Goal: Task Accomplishment & Management: Use online tool/utility

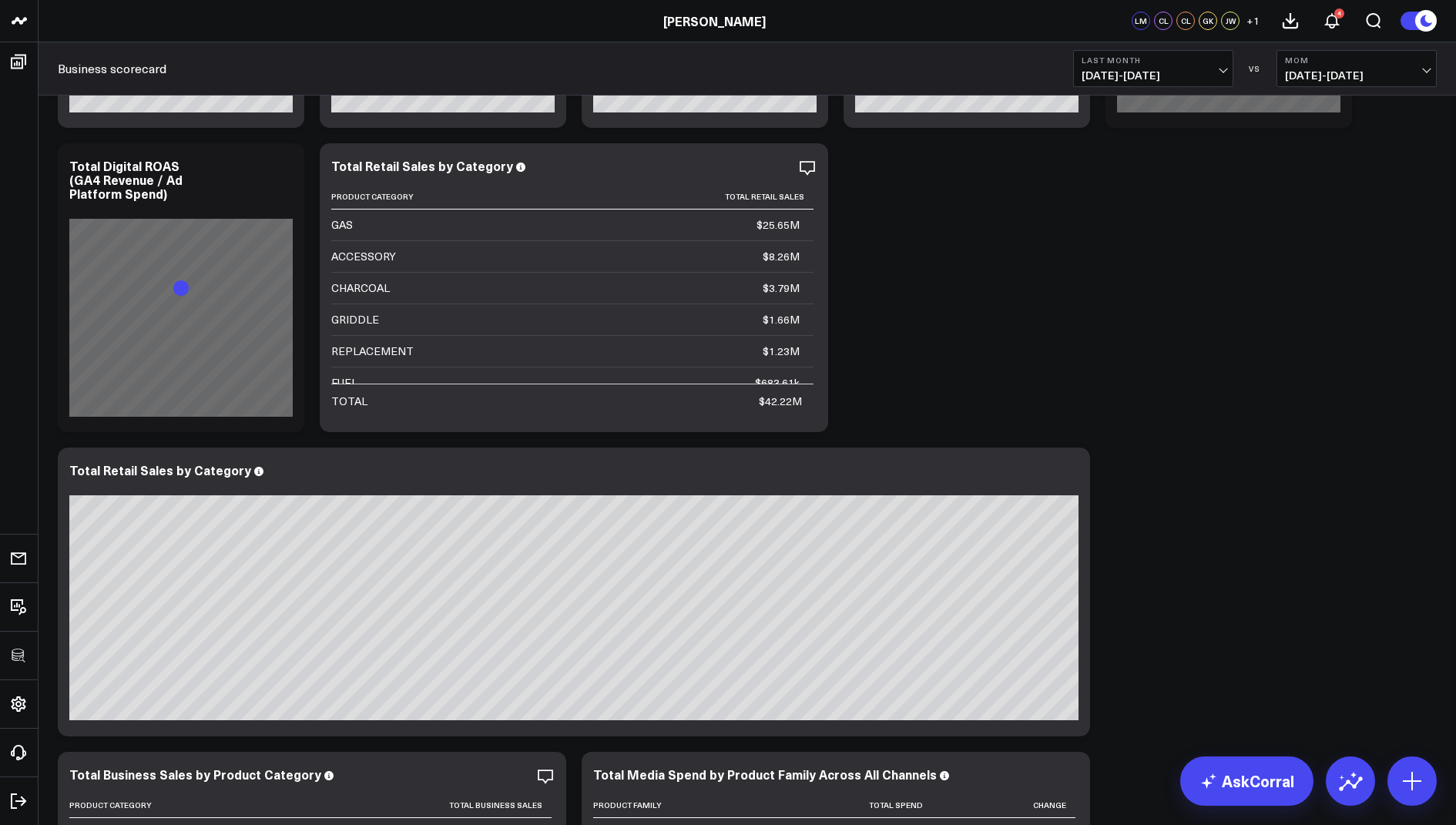
scroll to position [271, 0]
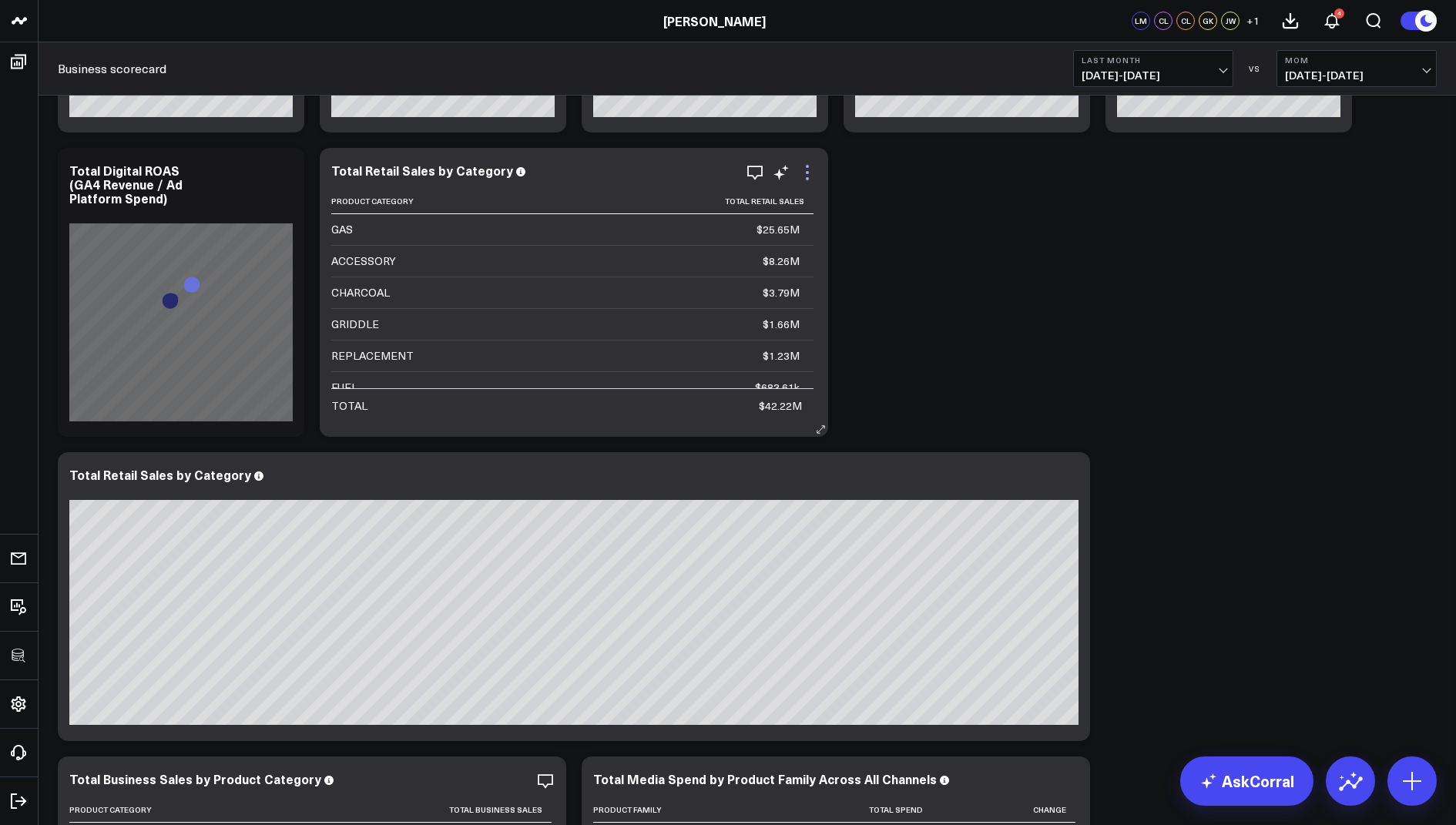
click at [807, 171] on icon at bounding box center [807, 172] width 3 height 3
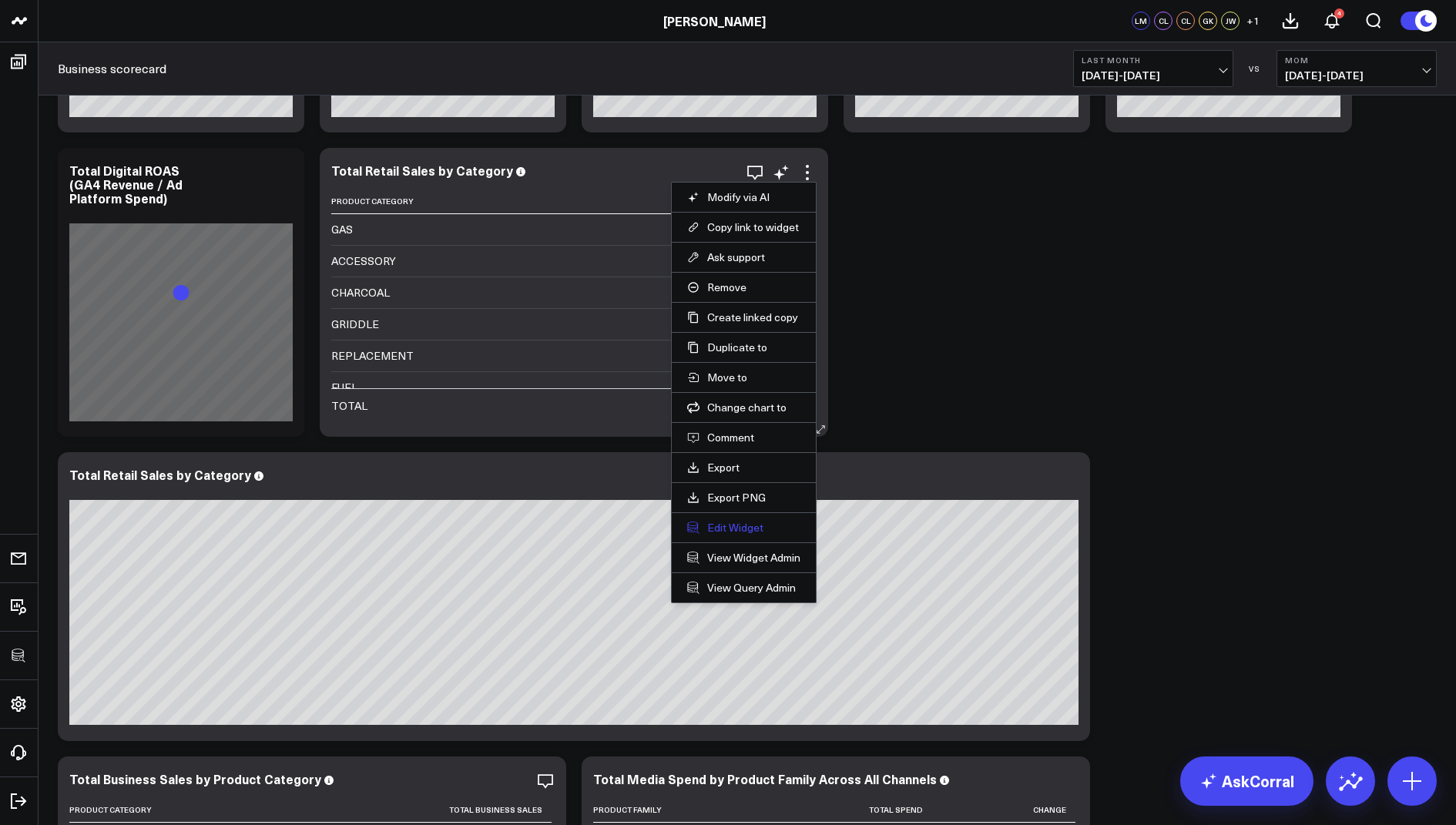
click at [729, 521] on button "Edit Widget" at bounding box center [744, 527] width 113 height 14
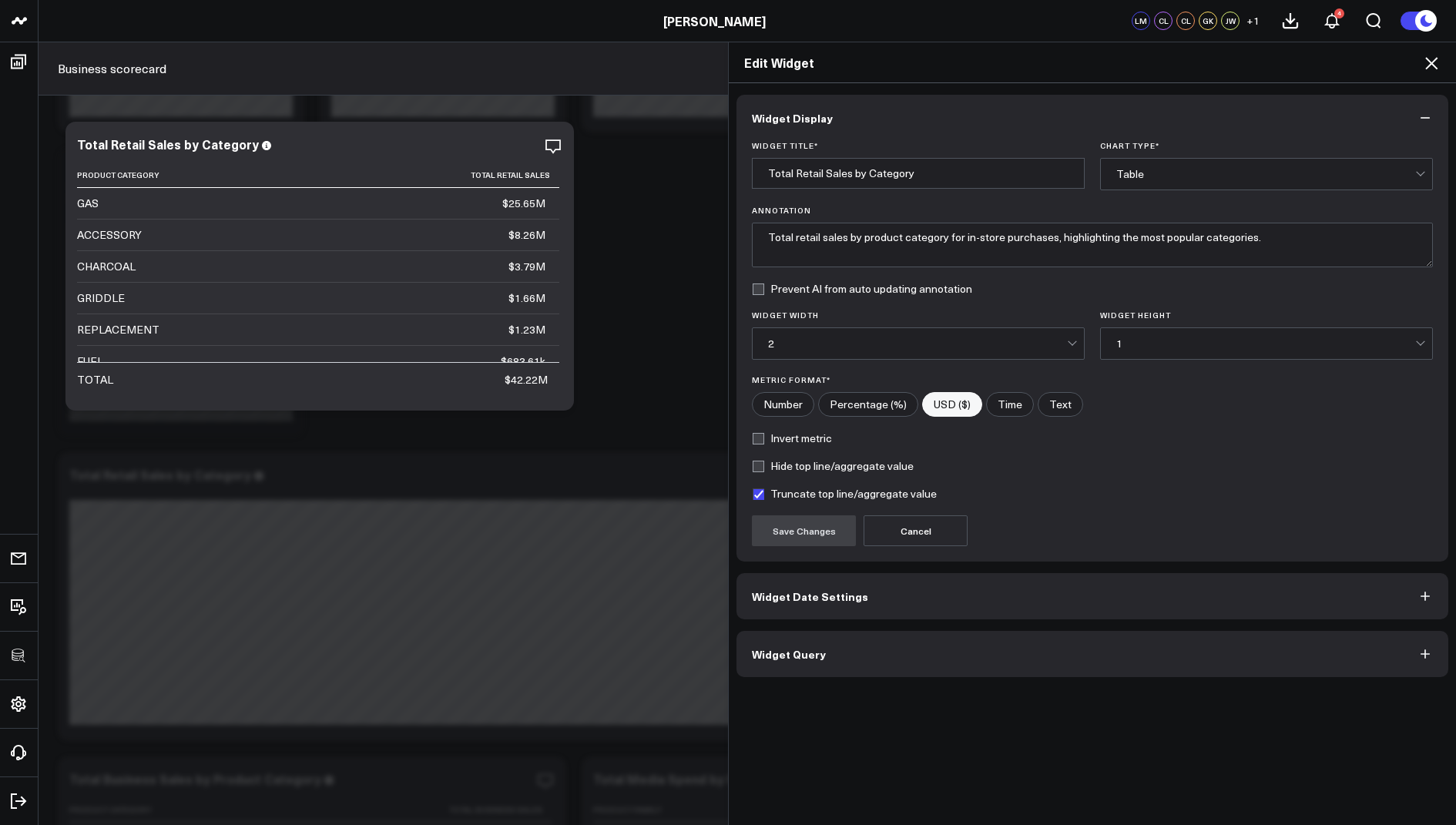
click at [843, 647] on button "Widget Query" at bounding box center [1092, 653] width 712 height 47
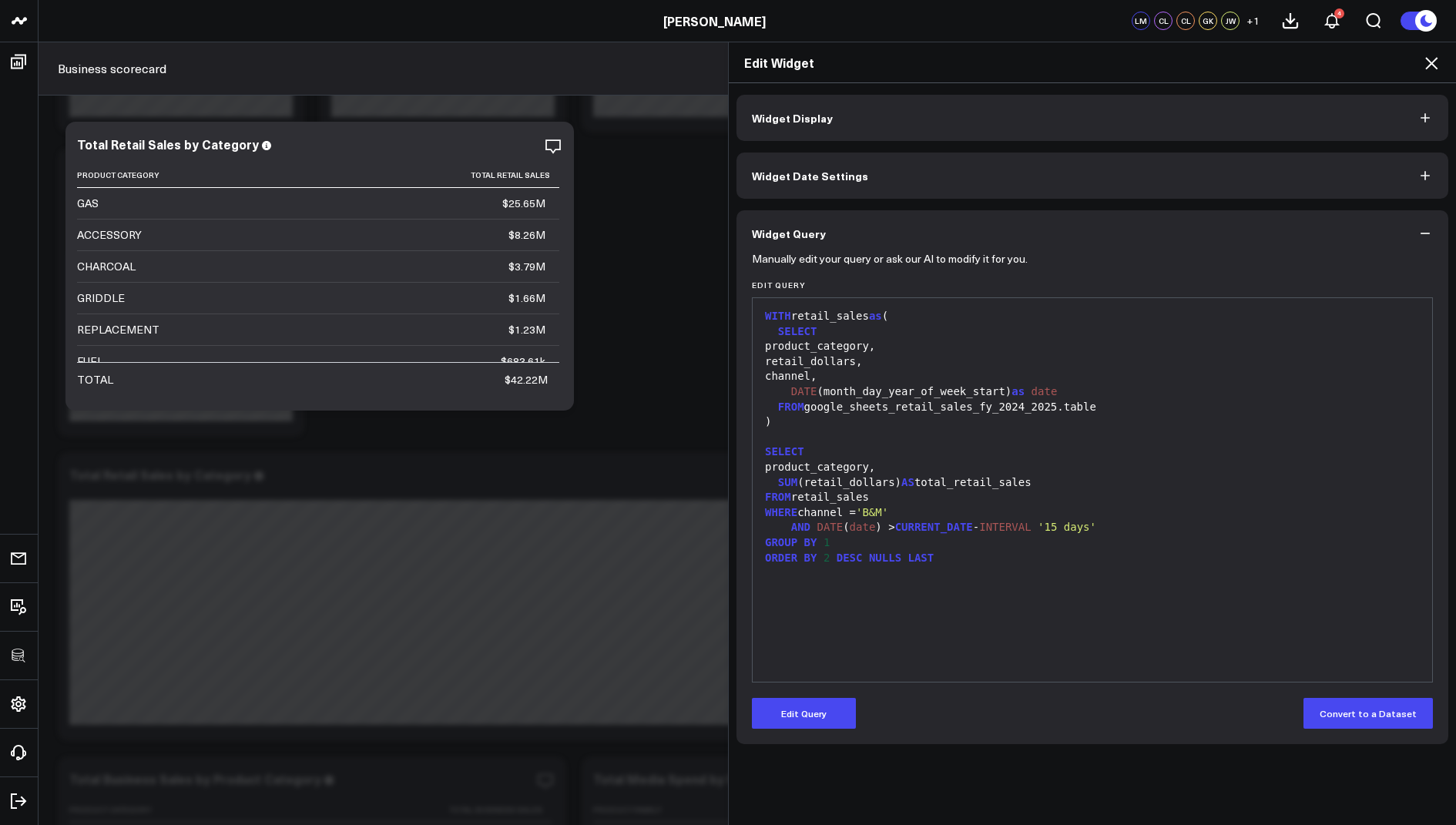
click at [1433, 67] on icon at bounding box center [1431, 63] width 18 height 18
